Goal: Obtain resource: Obtain resource

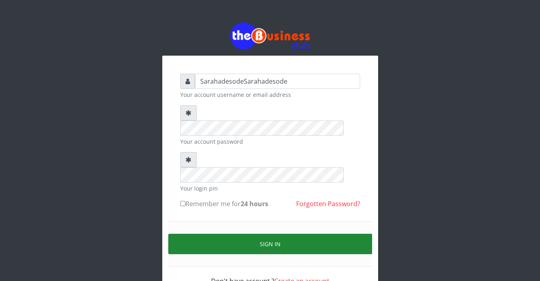
click at [270, 234] on button "Sign in" at bounding box center [270, 244] width 204 height 20
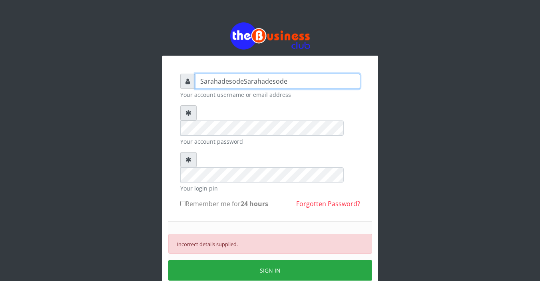
click at [296, 80] on input "SarahadesodeSarahadesode" at bounding box center [277, 81] width 165 height 15
type input "S"
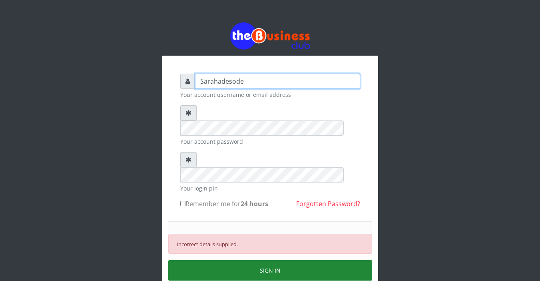
type input "Sarahadesode"
click at [271, 260] on button "SIGN IN" at bounding box center [270, 270] width 204 height 20
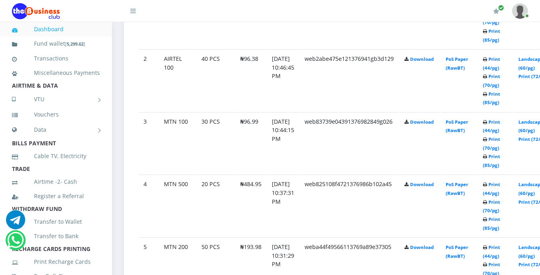
scroll to position [535, 0]
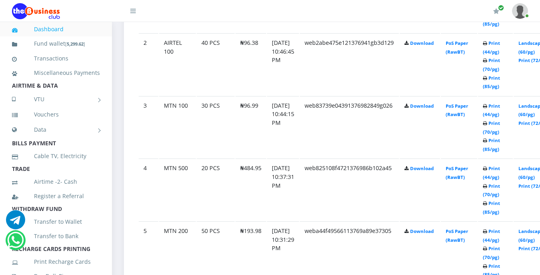
click at [496, 33] on td "Print (44/pg) Print (70/pg) Print (85/pg)" at bounding box center [495, 2] width 35 height 62
click at [500, 232] on link "Print (44/pg)" at bounding box center [491, 235] width 17 height 15
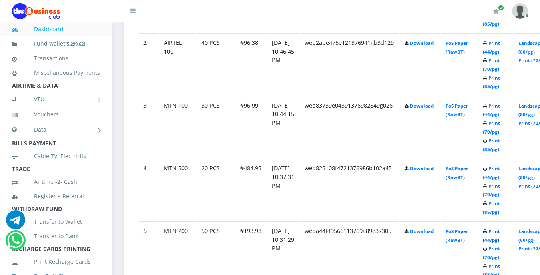
click at [500, 232] on link "Print (44/pg)" at bounding box center [491, 235] width 17 height 15
click at [500, 233] on link "Print (44/pg)" at bounding box center [491, 235] width 17 height 15
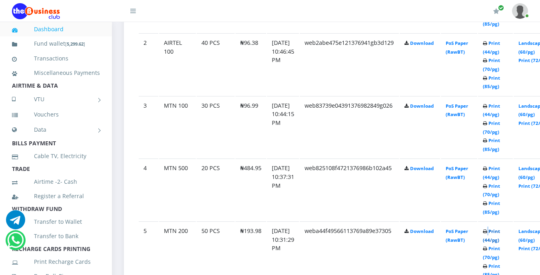
click at [500, 231] on link "Print (44/pg)" at bounding box center [491, 235] width 17 height 15
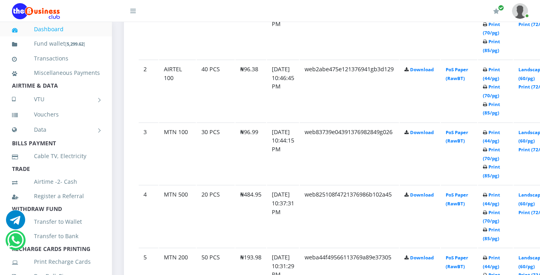
scroll to position [535, 0]
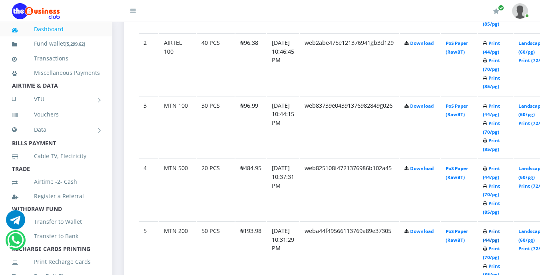
click at [500, 232] on link "Print (44/pg)" at bounding box center [491, 235] width 17 height 15
